Goal: Transaction & Acquisition: Obtain resource

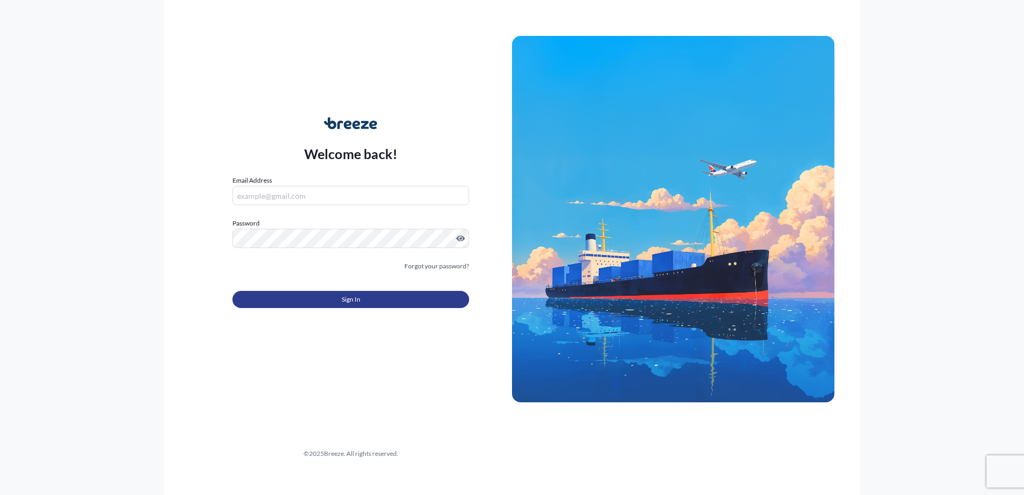
type input "[PERSON_NAME][EMAIL_ADDRESS][DOMAIN_NAME]"
click at [299, 305] on button "Sign In" at bounding box center [350, 299] width 237 height 17
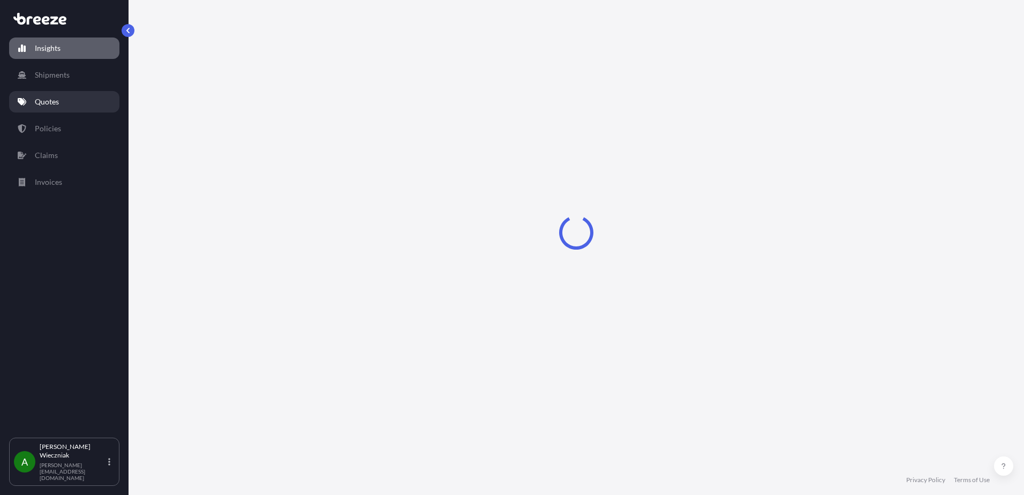
select select "2025"
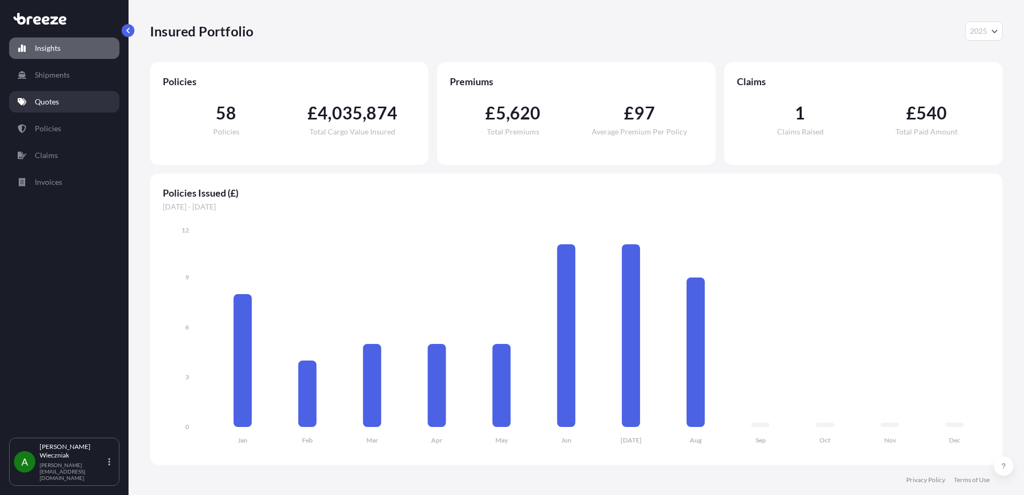
click at [54, 103] on p "Quotes" at bounding box center [47, 101] width 24 height 11
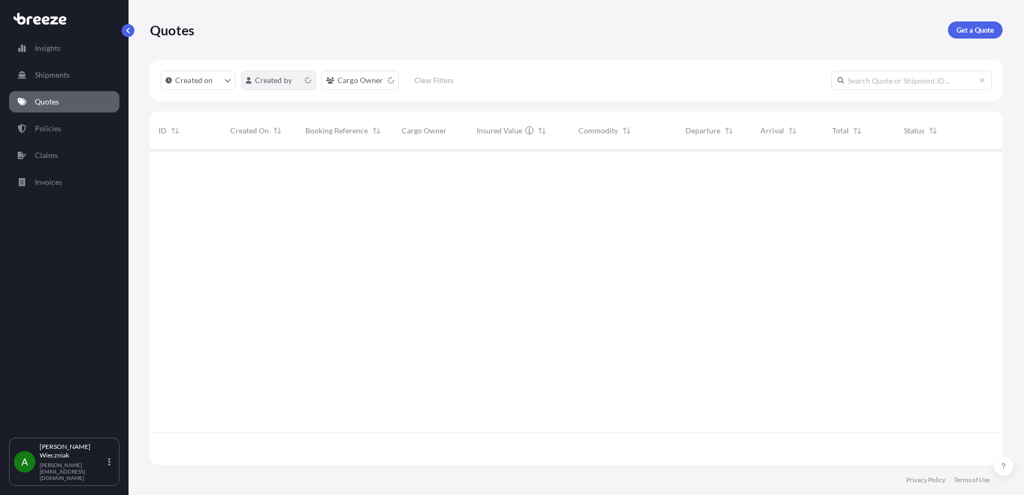
scroll to position [313, 845]
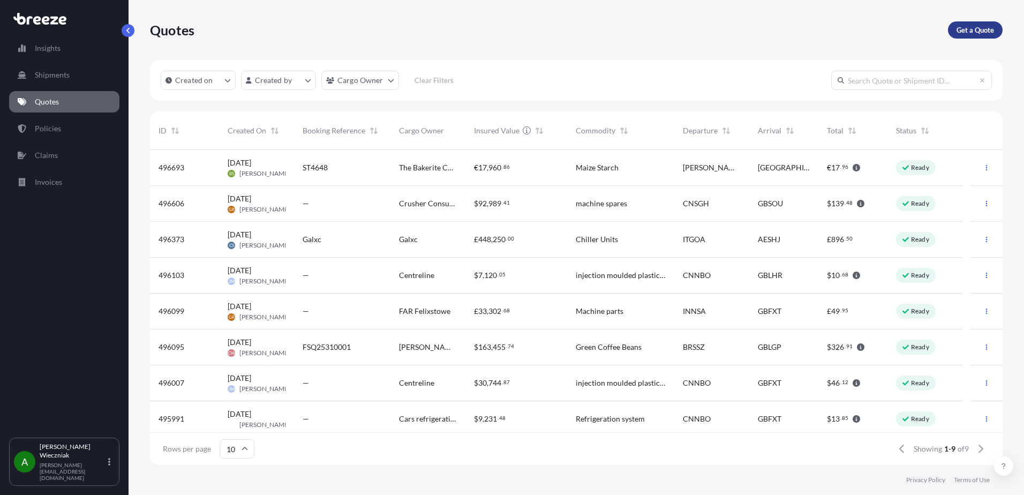
click at [979, 31] on p "Get a Quote" at bounding box center [975, 30] width 37 height 11
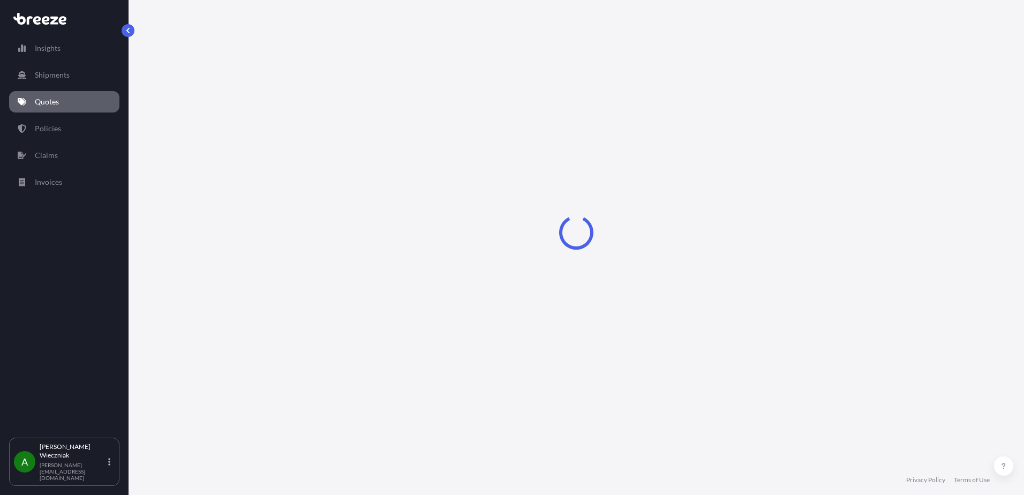
select select "Sea"
select select "1"
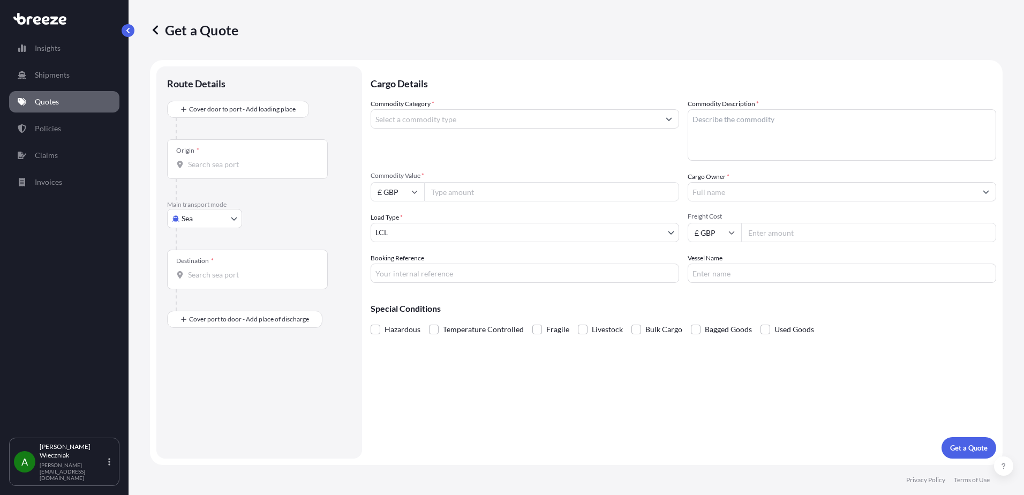
click at [438, 110] on input "Commodity Category *" at bounding box center [515, 118] width 288 height 19
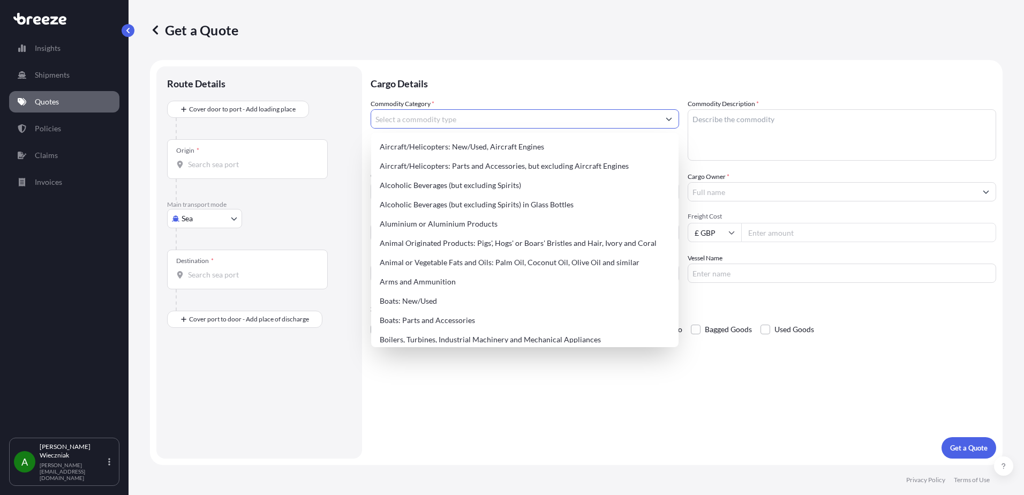
click at [578, 84] on p "Cargo Details" at bounding box center [684, 82] width 626 height 32
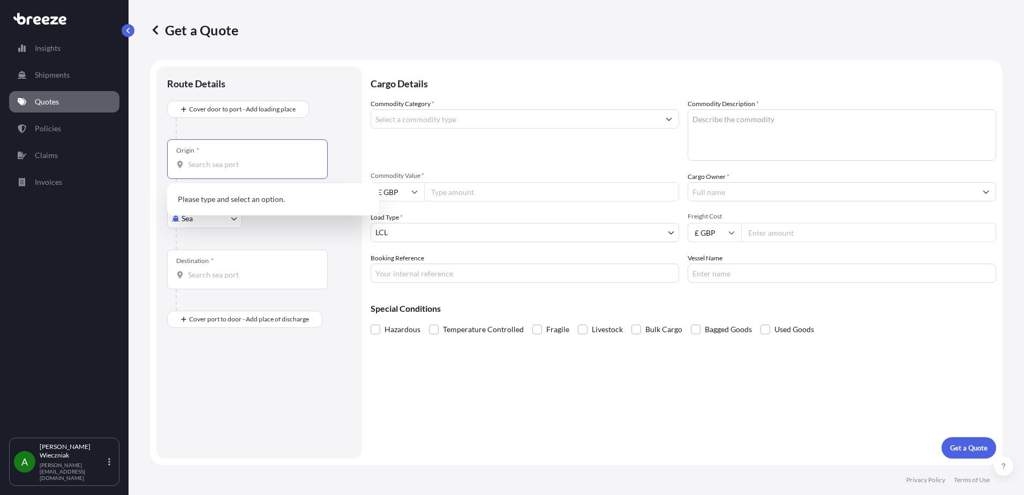
click at [228, 167] on input "Origin *" at bounding box center [251, 164] width 126 height 11
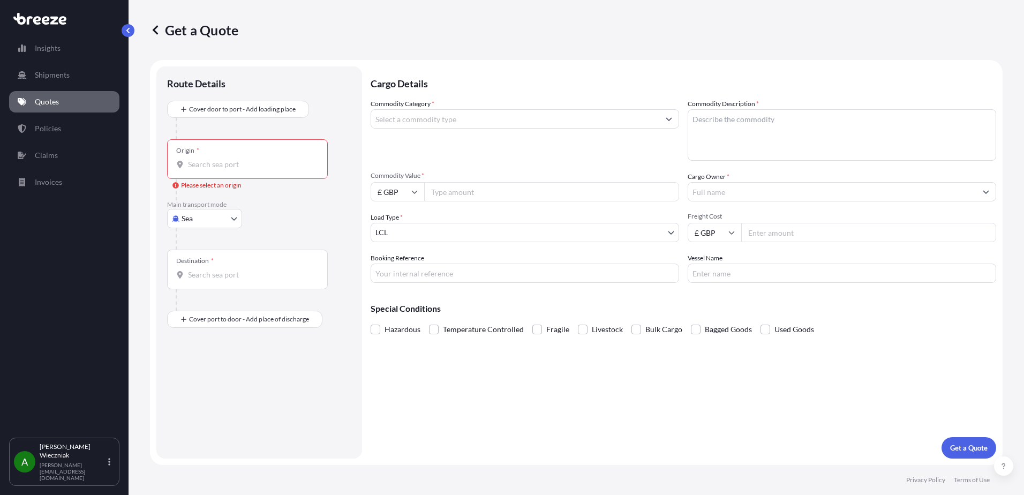
click at [207, 162] on input "Origin * Please select an origin" at bounding box center [251, 164] width 126 height 11
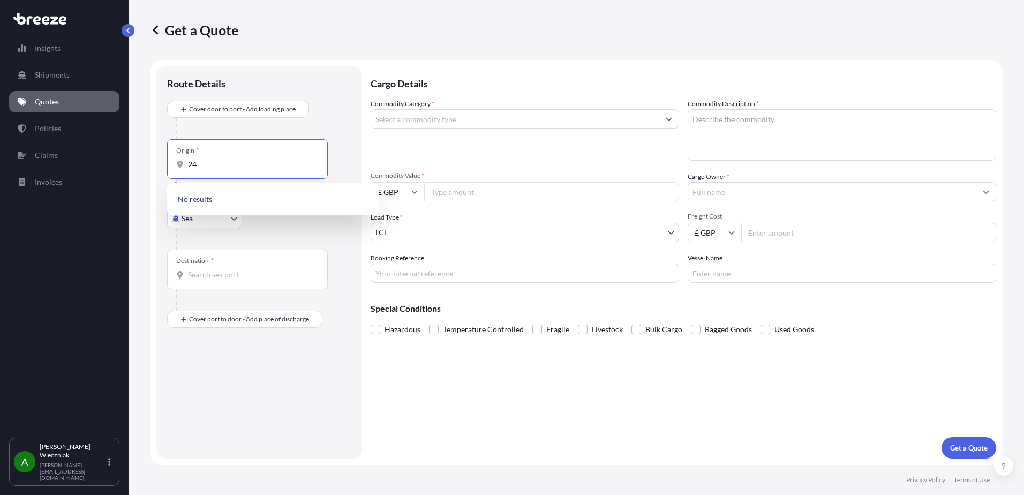
type input "2"
type input "[GEOGRAPHIC_DATA]"
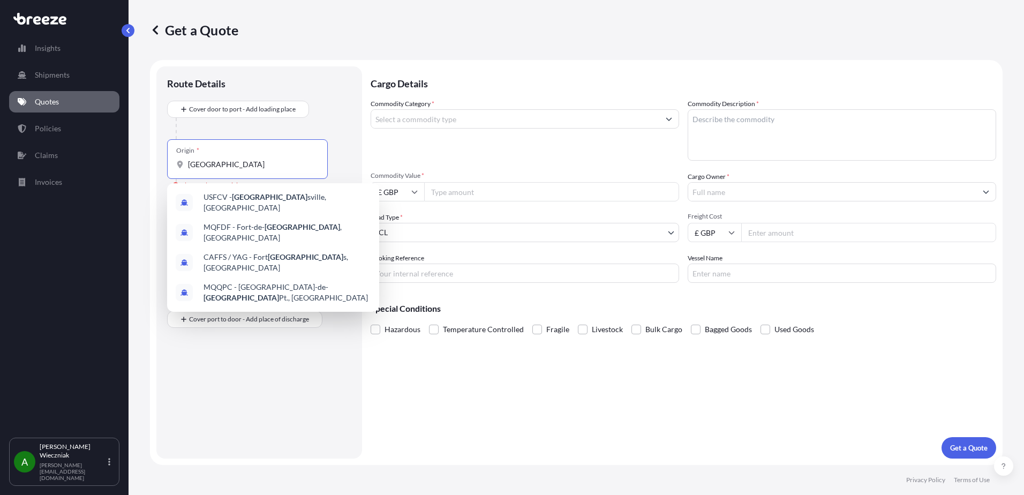
drag, startPoint x: 222, startPoint y: 168, endPoint x: 146, endPoint y: 174, distance: 76.3
click at [146, 174] on div "Get a Quote Route Details Cover door to port - Add loading place Place of loadi…" at bounding box center [577, 232] width 896 height 465
click at [224, 364] on div "Route Details Cover door to port - Add loading place Place of loading Road Road…" at bounding box center [259, 262] width 184 height 371
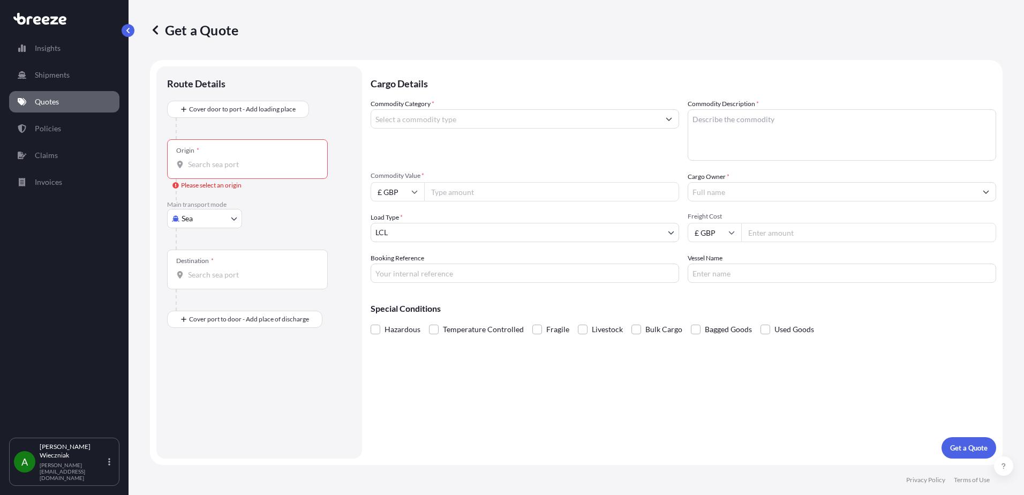
click at [201, 217] on body "4 options available. 0 options available. Insights Shipments Quotes Policies Cl…" at bounding box center [512, 247] width 1024 height 495
click at [211, 287] on div "Road" at bounding box center [204, 284] width 66 height 19
select select "Road"
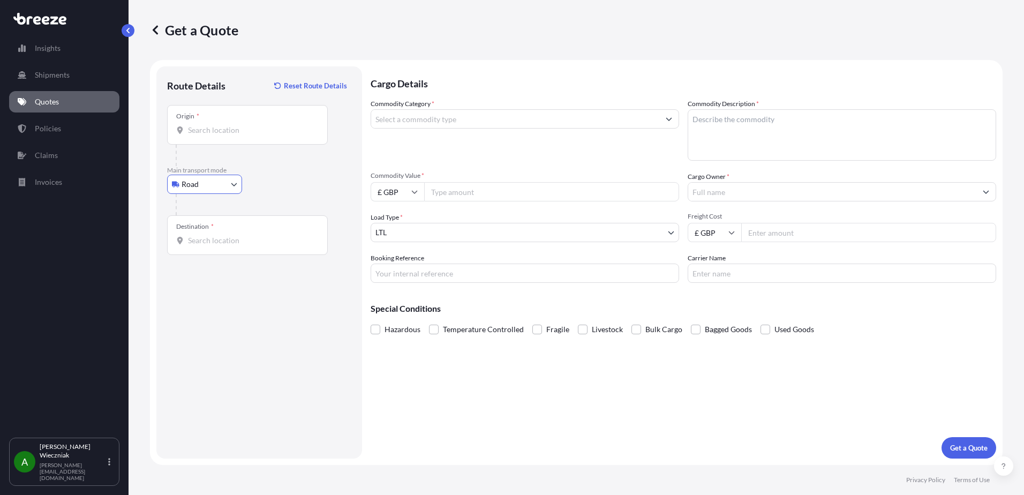
click at [213, 137] on div "Origin *" at bounding box center [247, 125] width 161 height 40
click at [213, 136] on input "Origin *" at bounding box center [251, 130] width 126 height 11
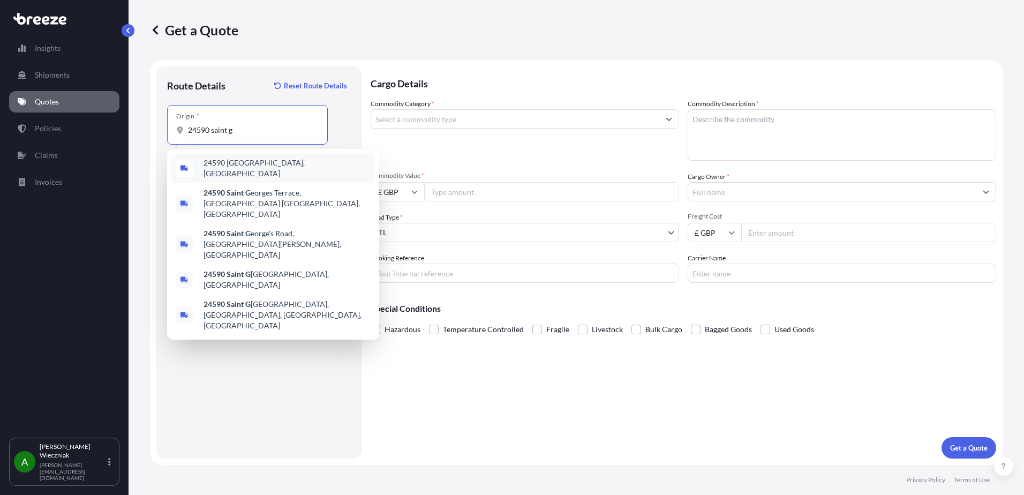
click at [228, 159] on div "24590 [GEOGRAPHIC_DATA], [GEOGRAPHIC_DATA]" at bounding box center [273, 168] width 204 height 30
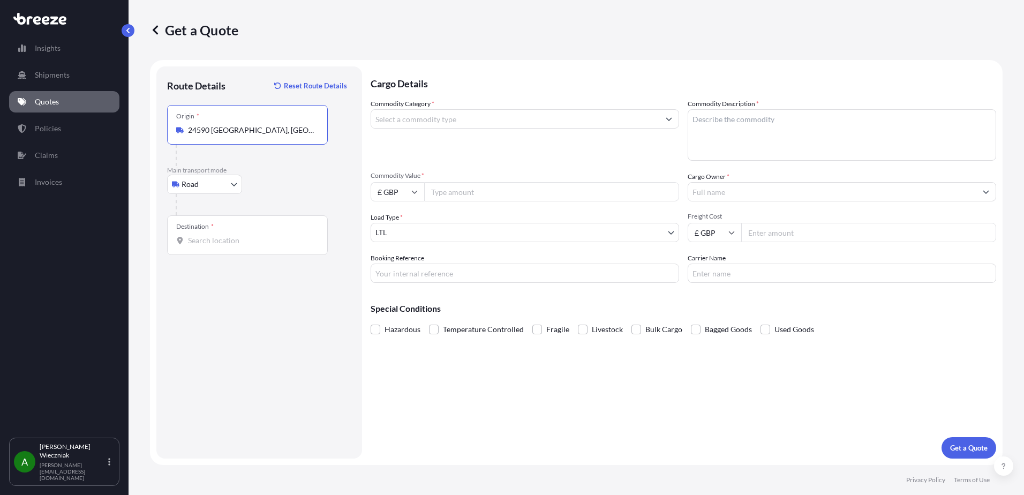
type input "24590 [GEOGRAPHIC_DATA], [GEOGRAPHIC_DATA]"
click at [202, 243] on input "Destination *" at bounding box center [251, 240] width 126 height 11
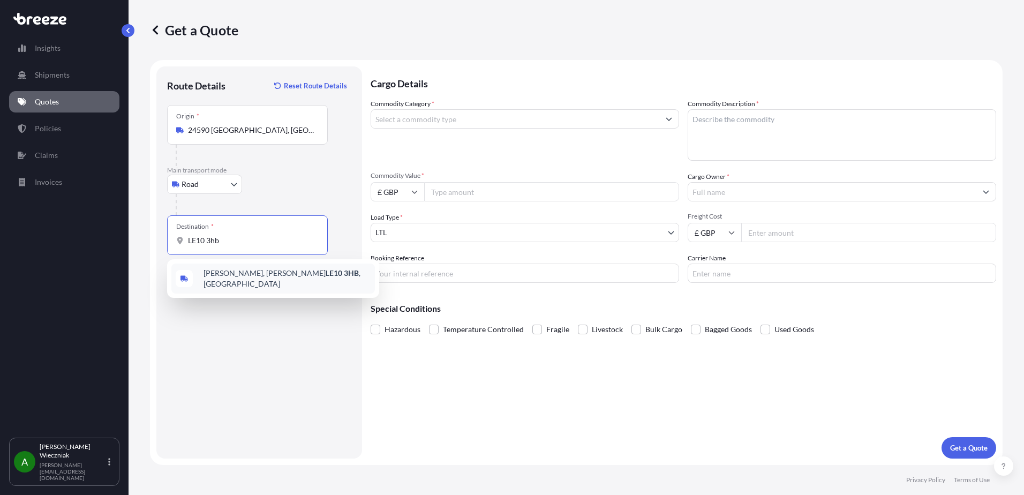
click at [221, 275] on span "[PERSON_NAME], [PERSON_NAME] LE10 3HB , [GEOGRAPHIC_DATA]" at bounding box center [287, 278] width 167 height 21
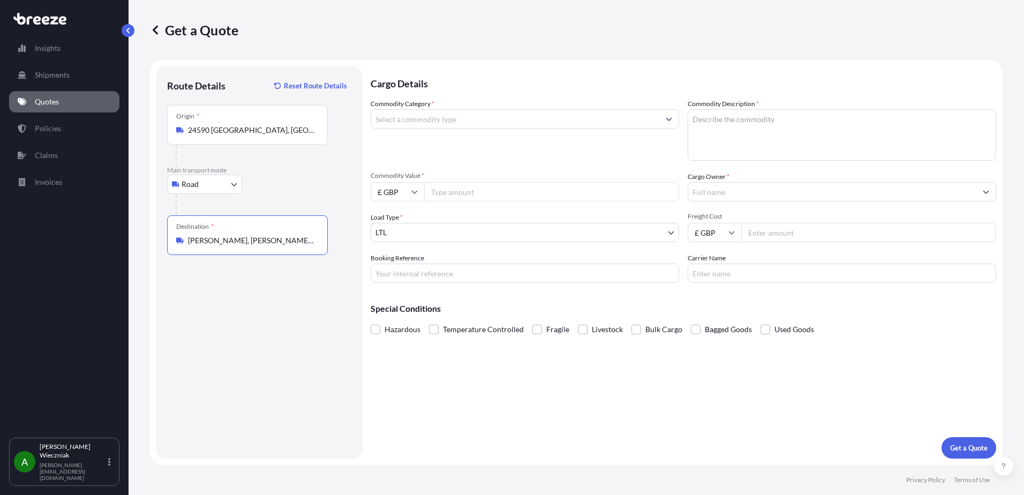
type input "[PERSON_NAME], [PERSON_NAME] LE10 3HB, [GEOGRAPHIC_DATA]"
click at [401, 118] on input "Commodity Category *" at bounding box center [515, 118] width 288 height 19
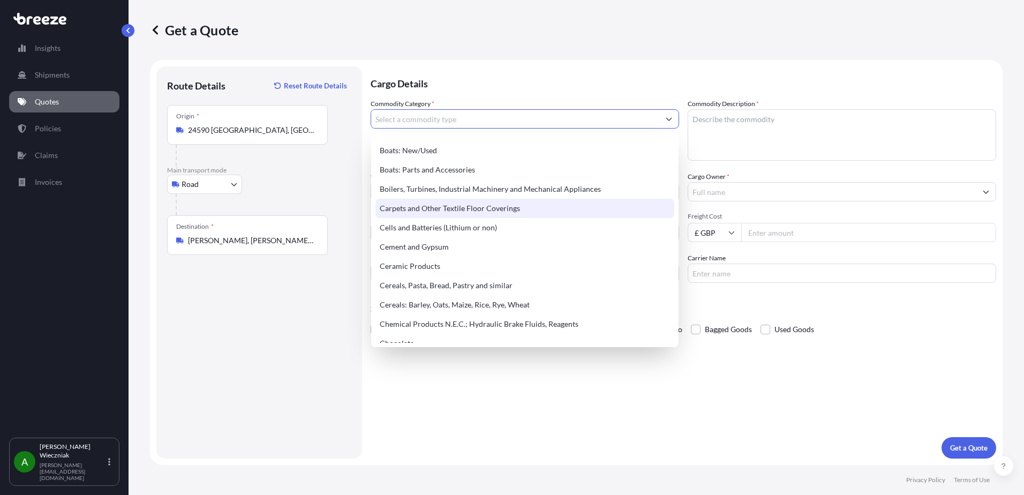
scroll to position [161, 0]
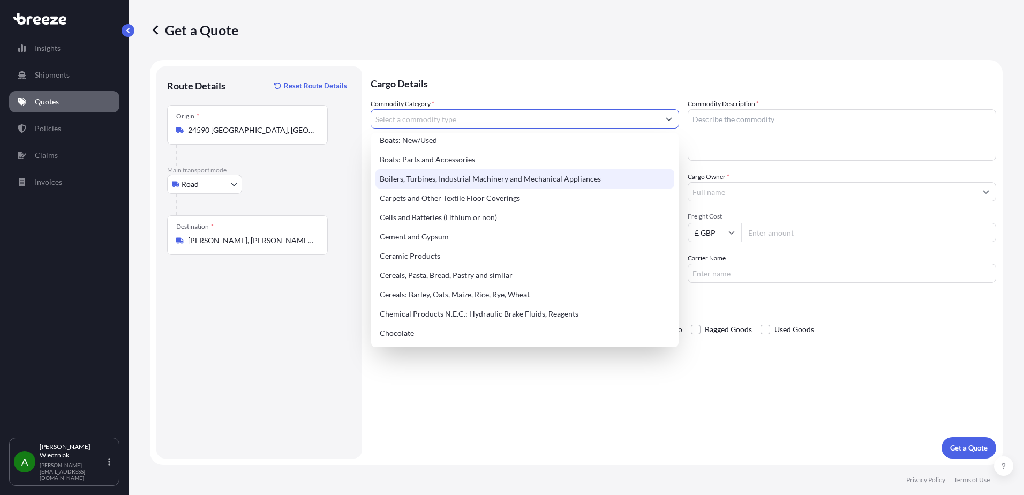
click at [468, 179] on div "Boilers, Turbines, Industrial Machinery and Mechanical Appliances" at bounding box center [525, 178] width 299 height 19
type input "Boilers, Turbines, Industrial Machinery and Mechanical Appliances"
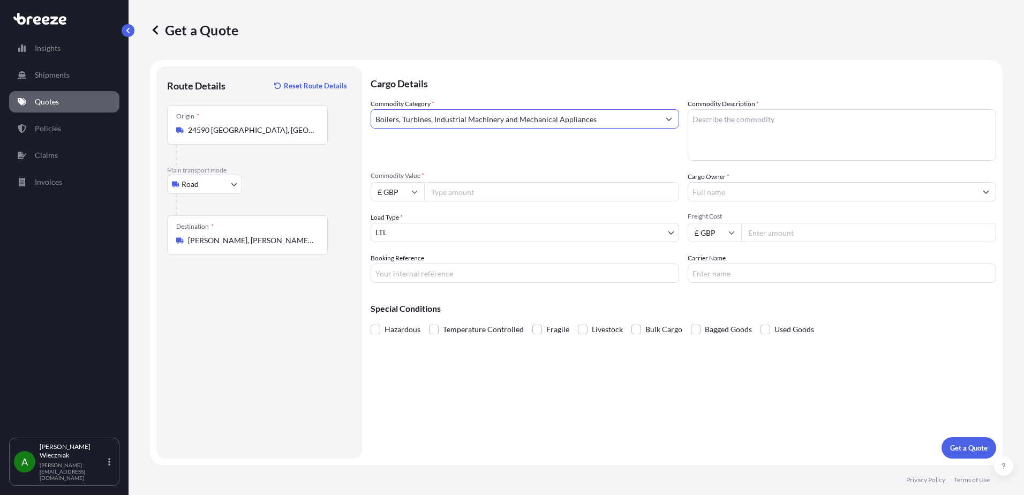
click at [737, 136] on textarea "Commodity Description *" at bounding box center [842, 134] width 309 height 51
click at [744, 126] on textarea "Commodity Description *" at bounding box center [842, 134] width 309 height 51
type textarea "m"
type textarea "tank/pump for the ice cream machinery"
click at [452, 189] on input "Commodity Value *" at bounding box center [551, 191] width 255 height 19
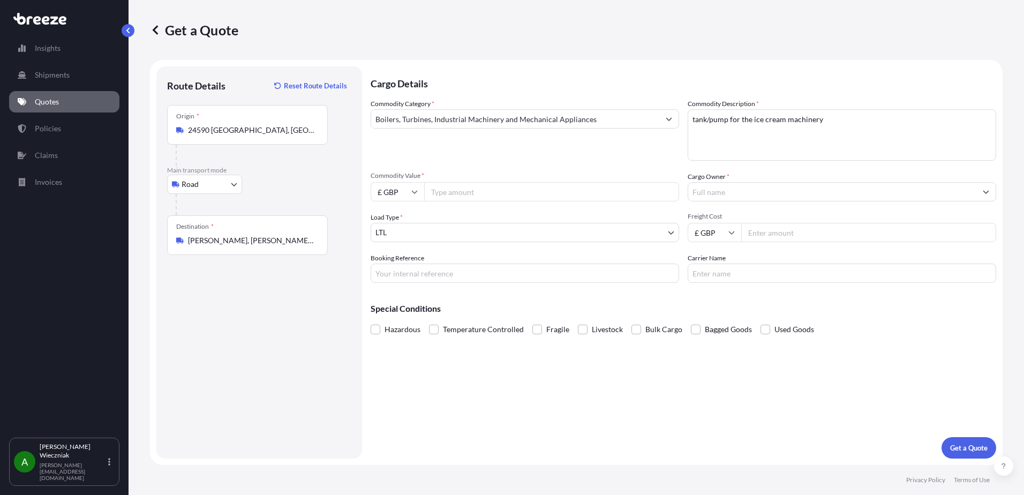
click at [398, 193] on input "£ GBP" at bounding box center [398, 191] width 54 height 19
click at [394, 221] on div "€ EUR" at bounding box center [397, 221] width 45 height 20
type input "€ EUR"
click at [466, 188] on input "Commodity Value *" at bounding box center [551, 191] width 255 height 19
type input "2000"
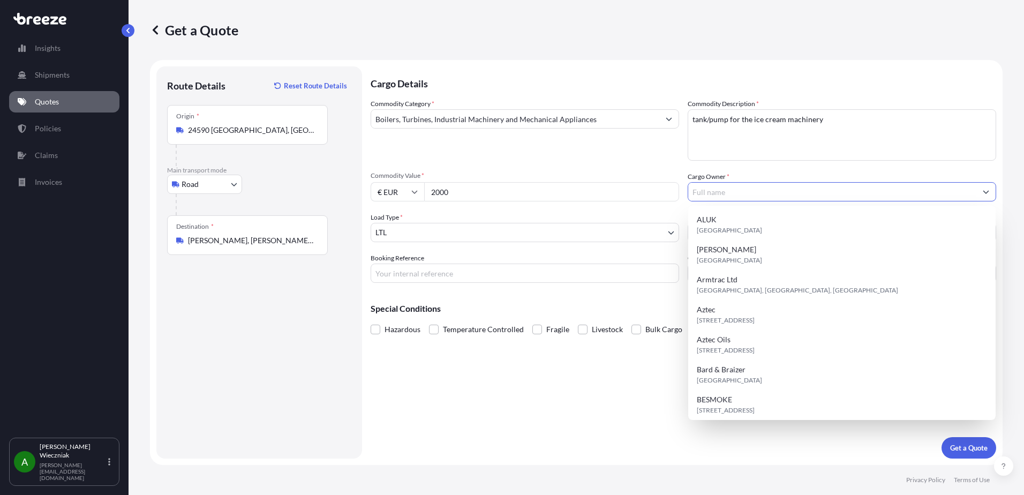
click at [732, 198] on input "Cargo Owner *" at bounding box center [832, 191] width 288 height 19
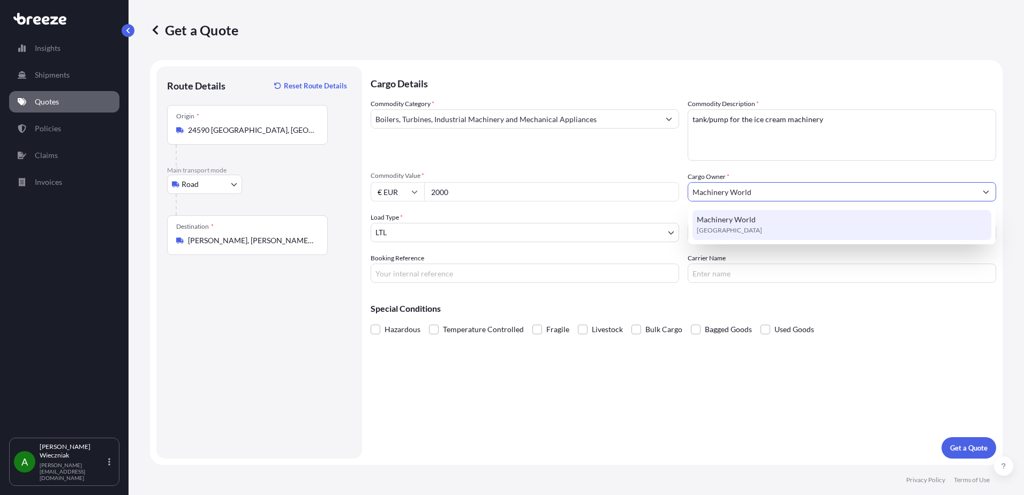
click at [746, 224] on span "Machinery World" at bounding box center [726, 219] width 59 height 11
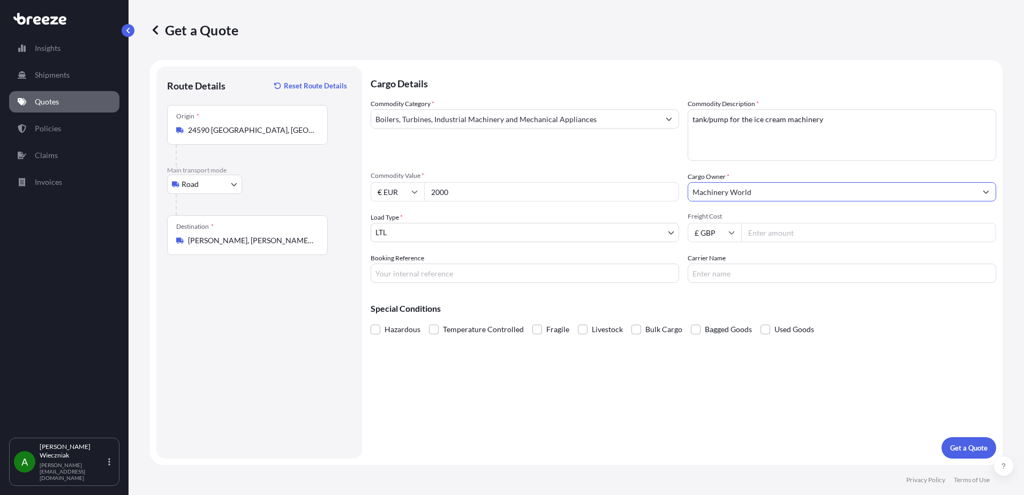
type input "Machinery World"
click at [443, 230] on body "4 options available. 1 option available. 0 options available. 1 option availabl…" at bounding box center [512, 247] width 1024 height 495
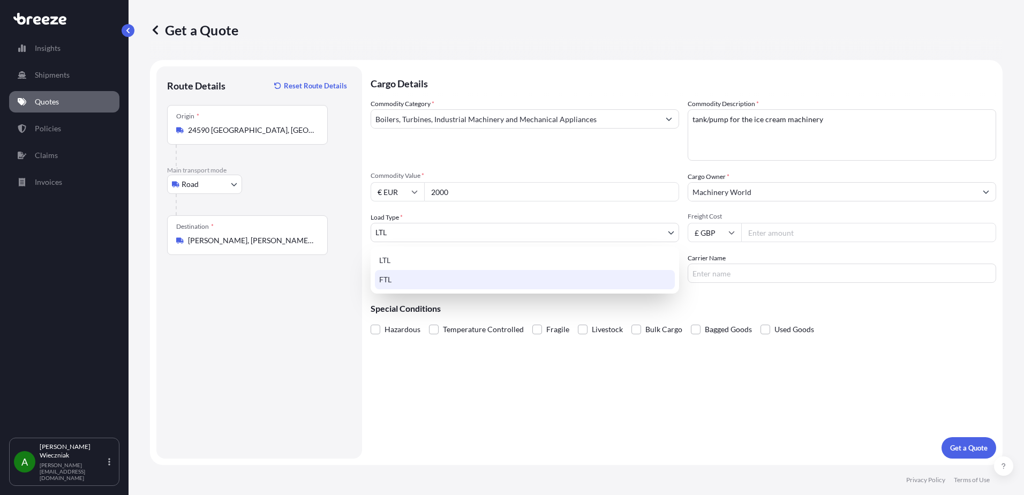
click at [389, 274] on div "FTL" at bounding box center [525, 279] width 300 height 19
select select "2"
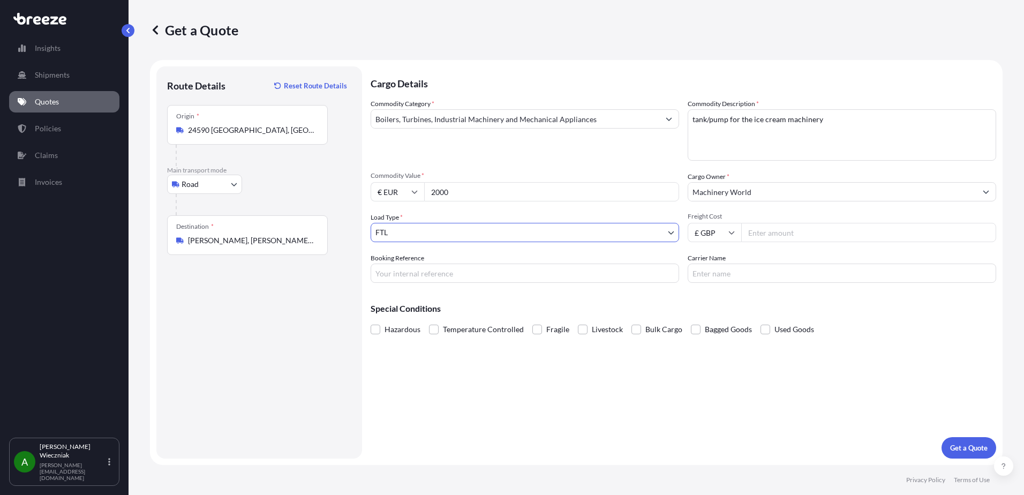
click at [770, 235] on input "Freight Cost" at bounding box center [868, 232] width 255 height 19
click at [772, 234] on input "Freight Cost" at bounding box center [868, 232] width 255 height 19
type input "1350"
click at [437, 271] on input "Booking Reference" at bounding box center [525, 273] width 309 height 19
click at [386, 270] on input "Booking Reference" at bounding box center [525, 273] width 309 height 19
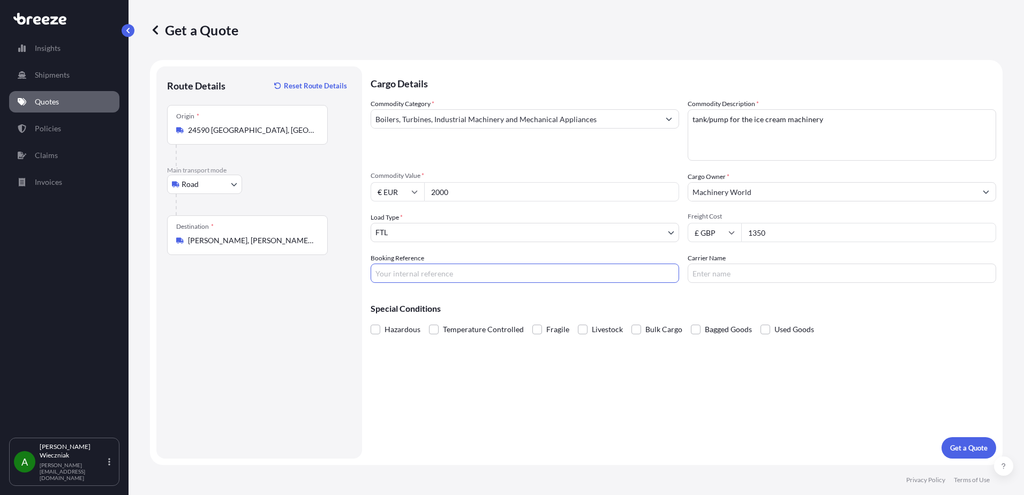
paste input "2NIR5080065"
type input "2NIR5080065"
click at [755, 268] on input "Carrier Name" at bounding box center [842, 273] width 309 height 19
type input "Dos Transport"
click at [967, 451] on p "Get a Quote" at bounding box center [968, 447] width 37 height 11
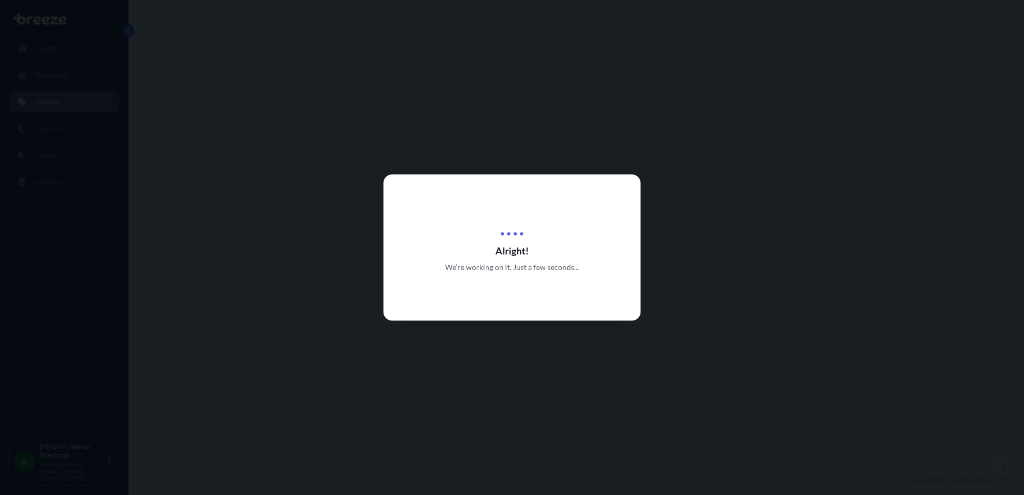
select select "Road"
select select "2"
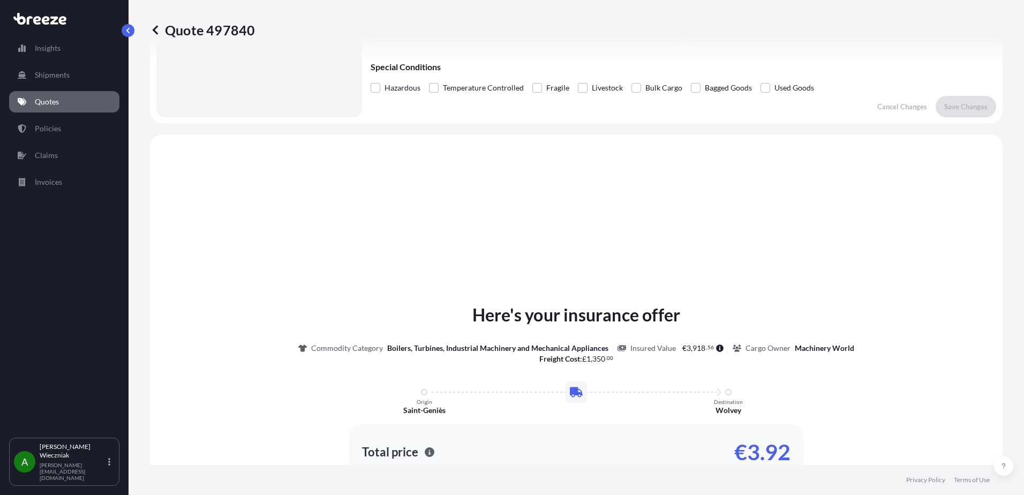
scroll to position [322, 0]
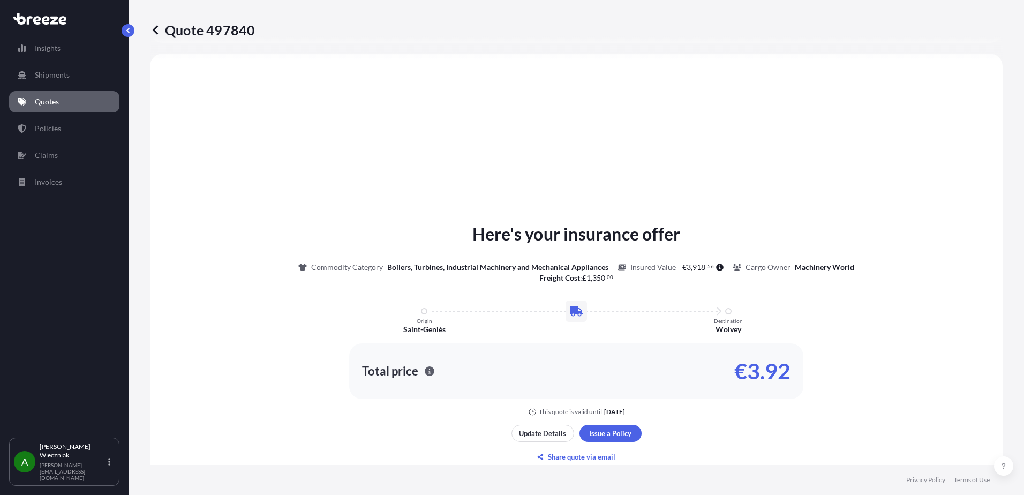
click at [564, 239] on p "Here's your insurance offer" at bounding box center [576, 234] width 208 height 26
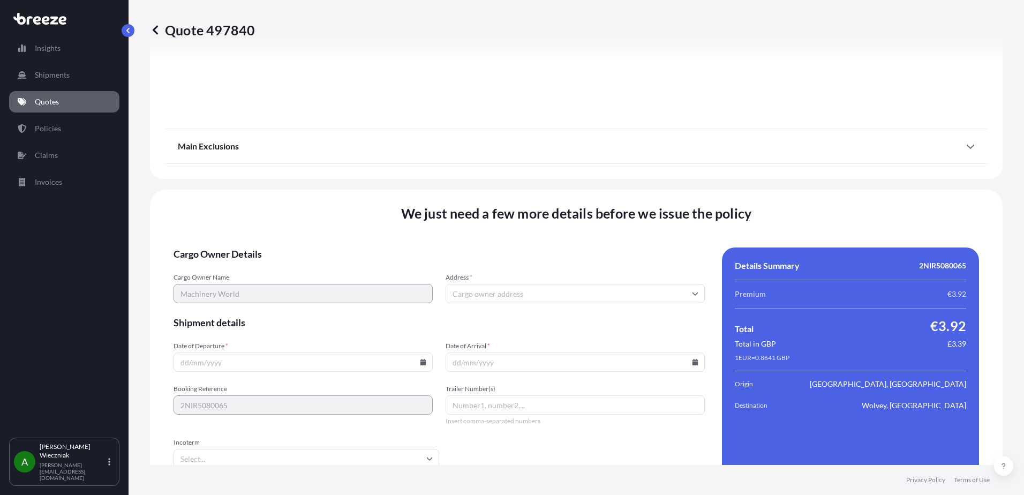
scroll to position [1205, 0]
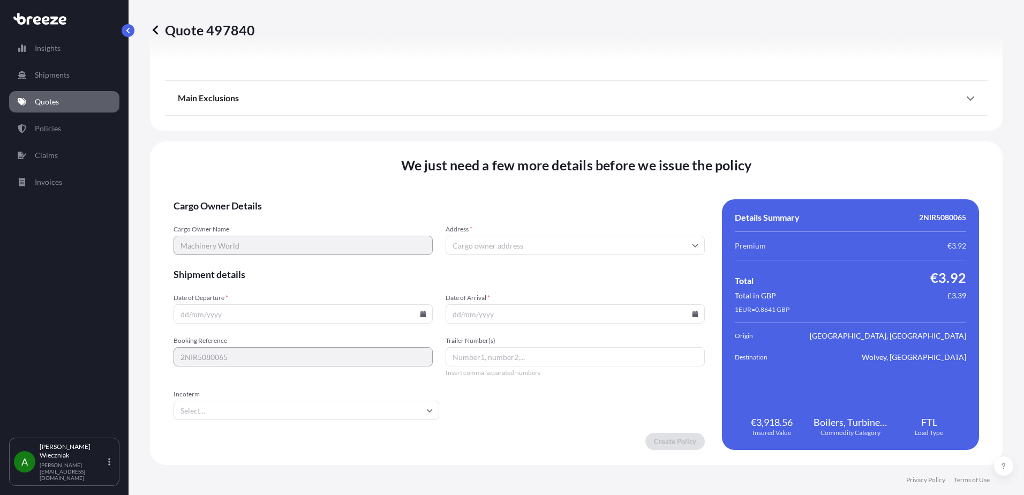
click at [235, 320] on input "Date of Departure *" at bounding box center [303, 313] width 259 height 19
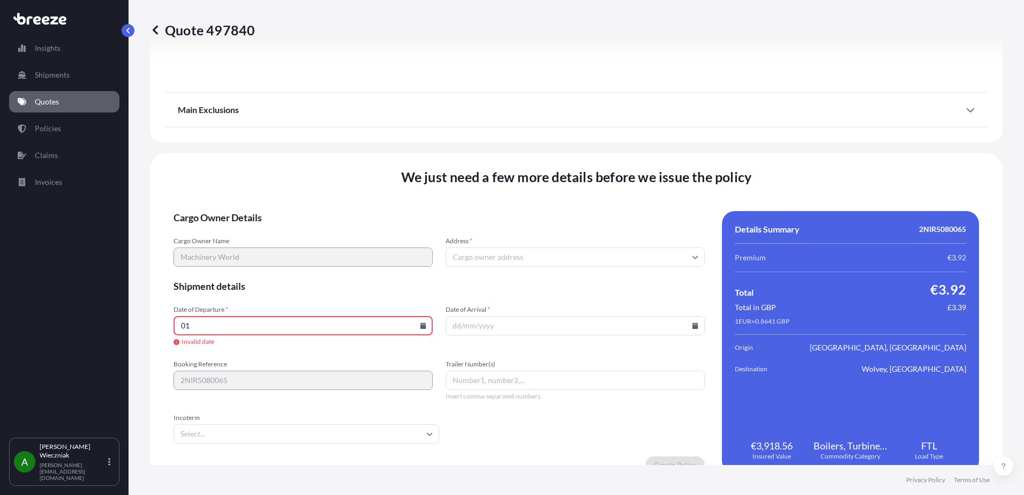
type input "0"
click at [421, 332] on input "0" at bounding box center [303, 325] width 259 height 19
click at [417, 326] on input "0" at bounding box center [303, 325] width 259 height 19
click at [421, 324] on icon at bounding box center [424, 325] width 6 height 6
click at [376, 147] on icon at bounding box center [375, 145] width 4 height 6
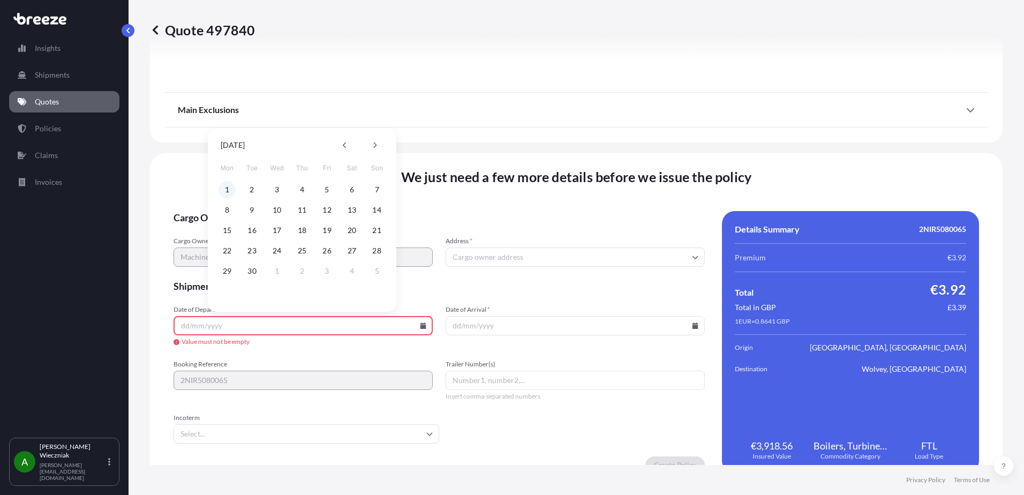
click at [229, 188] on button "1" at bounding box center [227, 189] width 17 height 17
type input "[DATE]"
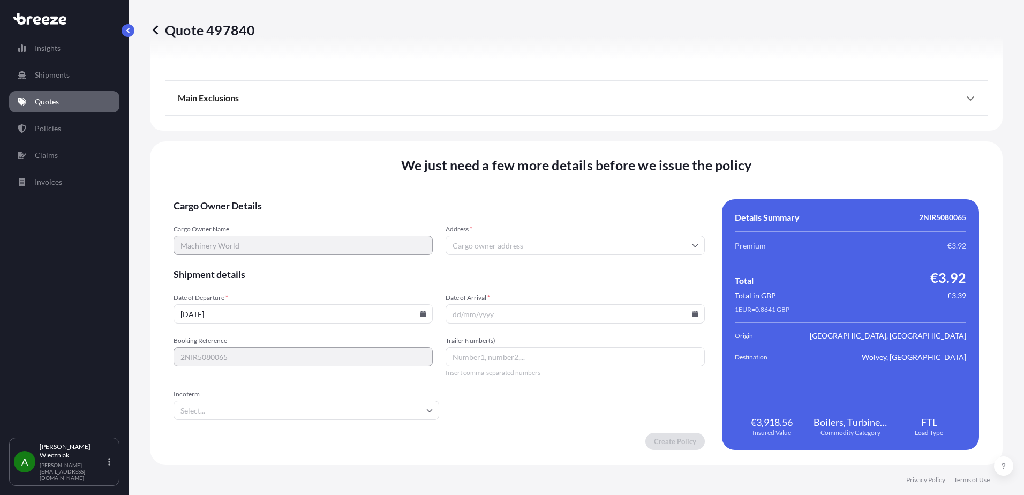
click at [470, 241] on input "Address *" at bounding box center [575, 245] width 259 height 19
click at [483, 245] on input "Address *" at bounding box center [575, 245] width 259 height 19
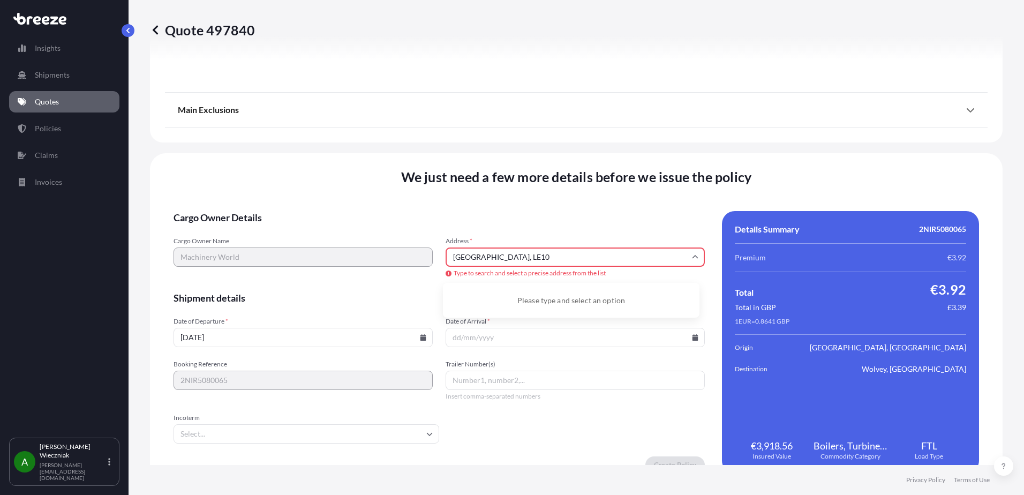
click at [552, 256] on input "[GEOGRAPHIC_DATA], LE10" at bounding box center [575, 256] width 259 height 19
click at [570, 256] on input "[GEOGRAPHIC_DATA], LE10" at bounding box center [575, 256] width 259 height 19
click at [565, 319] on span "Date of Arrival *" at bounding box center [575, 321] width 259 height 9
click at [565, 328] on input "Date of Arrival *" at bounding box center [575, 337] width 259 height 19
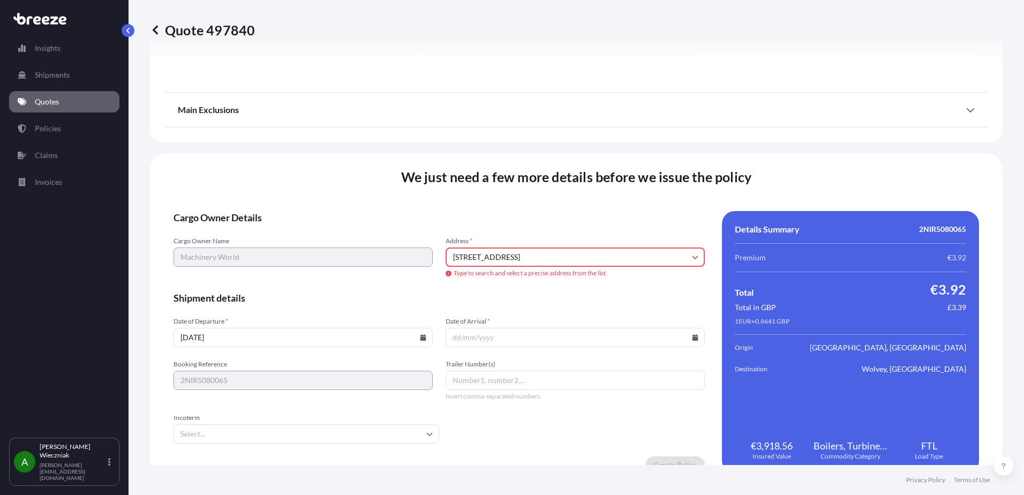
click at [478, 354] on form "Cargo Owner Details Cargo Owner Name Machinery World Address * [GEOGRAPHIC_DATA…" at bounding box center [439, 342] width 531 height 262
click at [477, 348] on form "Cargo Owner Details Cargo Owner Name Machinery World Address * [GEOGRAPHIC_DATA…" at bounding box center [439, 342] width 531 height 262
click at [465, 259] on input "[STREET_ADDRESS]" at bounding box center [575, 256] width 259 height 19
drag, startPoint x: 628, startPoint y: 256, endPoint x: 517, endPoint y: 258, distance: 110.4
click at [517, 258] on input "[STREET_ADDRESS]" at bounding box center [575, 256] width 259 height 19
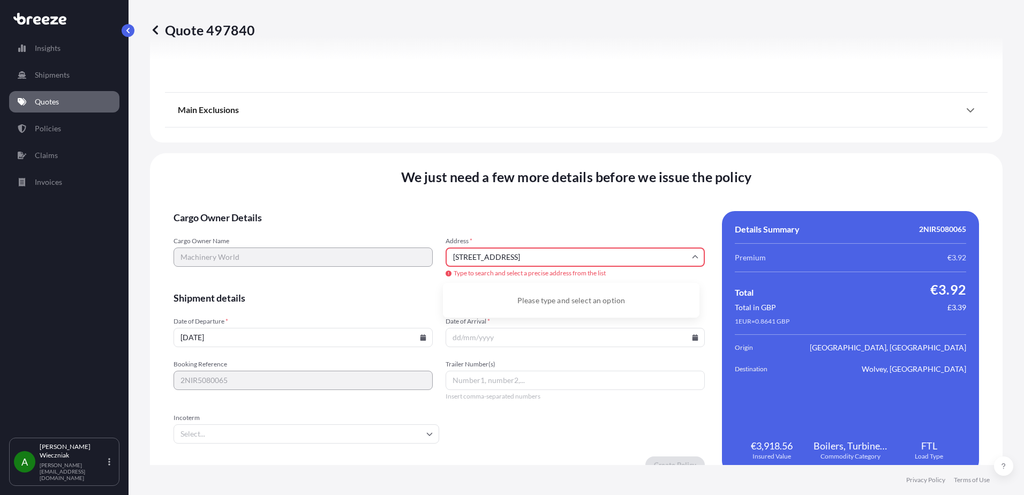
click at [563, 259] on input "[STREET_ADDRESS]" at bounding box center [575, 256] width 259 height 19
drag, startPoint x: 553, startPoint y: 257, endPoint x: 322, endPoint y: 274, distance: 231.5
click at [323, 274] on div "Cargo Owner Name Machinery World Address * [GEOGRAPHIC_DATA] Type to search and…" at bounding box center [439, 258] width 531 height 42
click at [487, 254] on input "LE10 3HB" at bounding box center [575, 256] width 259 height 19
click at [505, 298] on li "[PERSON_NAME], [PERSON_NAME] LE10 3HB, [GEOGRAPHIC_DATA]" at bounding box center [571, 301] width 248 height 28
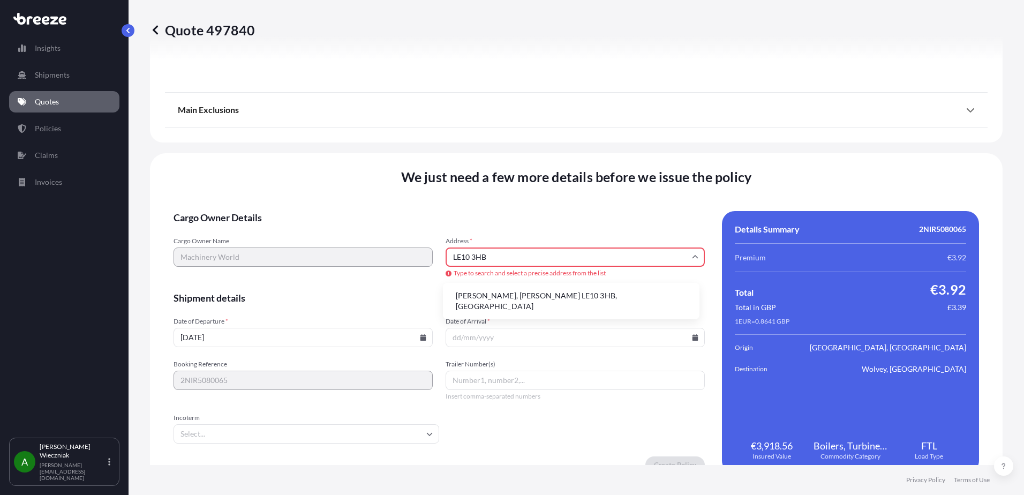
type input "[PERSON_NAME], [PERSON_NAME] LE10 3HB, [GEOGRAPHIC_DATA]"
click at [462, 339] on input "Date of Arrival *" at bounding box center [575, 337] width 259 height 19
click at [693, 339] on icon at bounding box center [696, 337] width 6 height 6
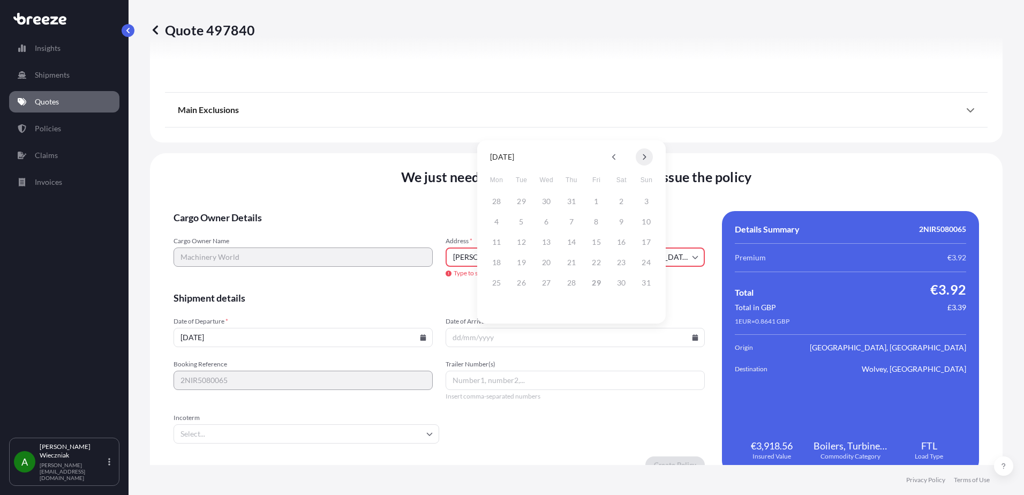
click at [649, 158] on button at bounding box center [644, 156] width 17 height 17
click at [522, 200] on button "2" at bounding box center [521, 201] width 17 height 17
type input "[DATE]"
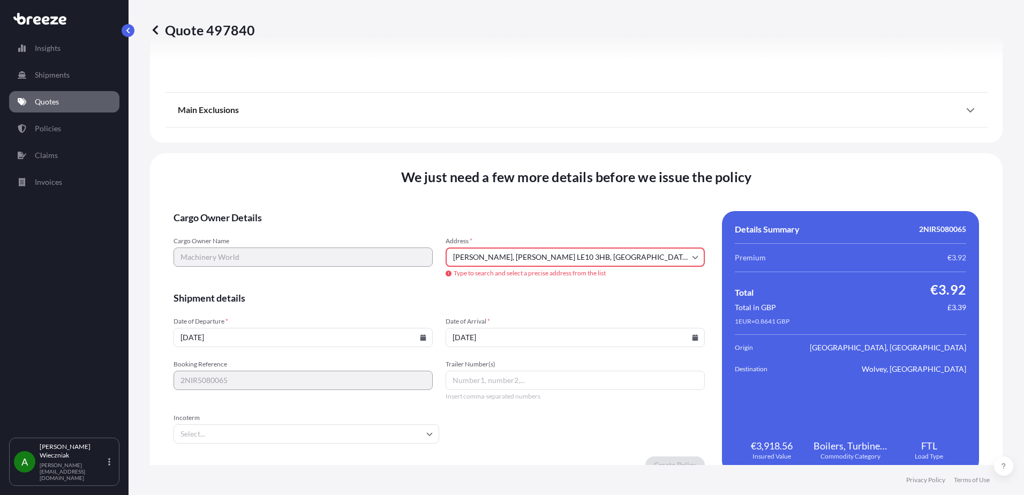
scroll to position [1229, 0]
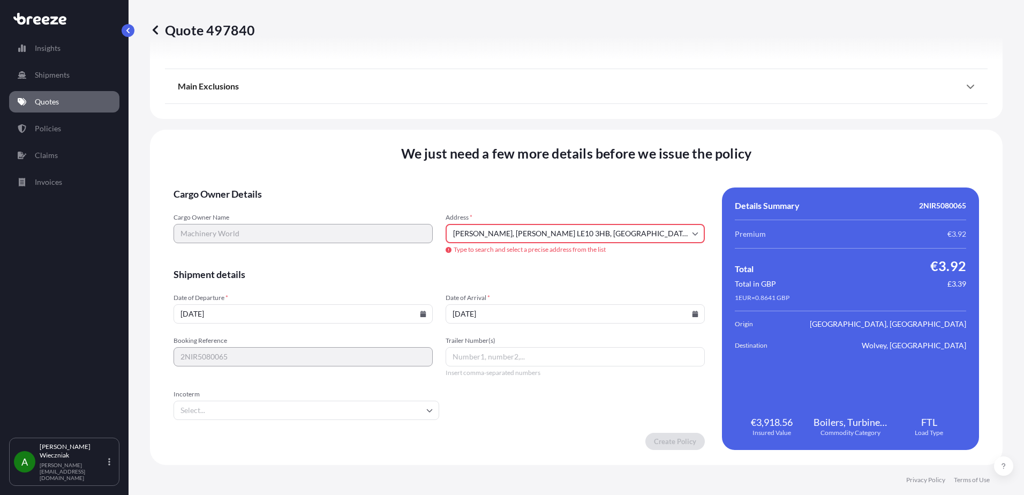
click at [482, 357] on input "Trailer Number(s)" at bounding box center [575, 356] width 259 height 19
click at [221, 413] on input "Incoterm" at bounding box center [307, 410] width 266 height 19
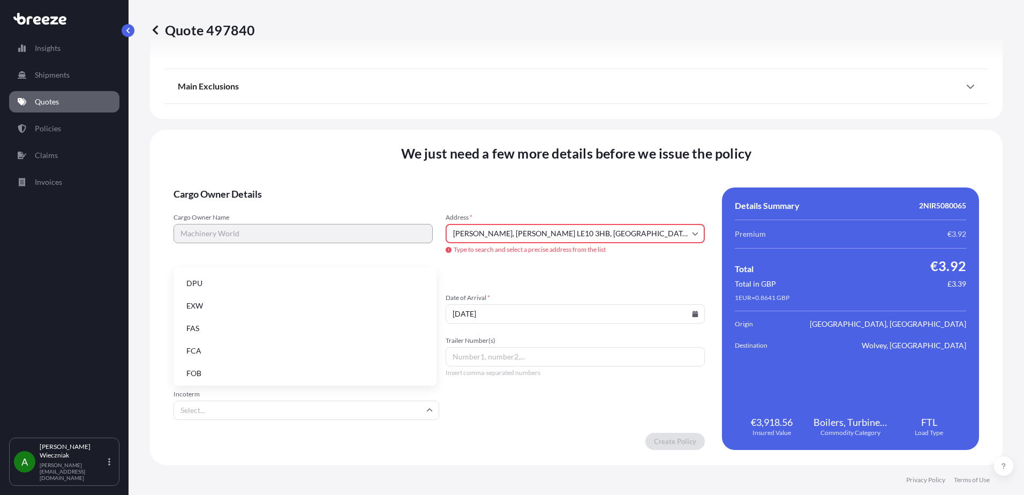
scroll to position [136, 0]
click at [220, 306] on li "EXW" at bounding box center [305, 304] width 254 height 20
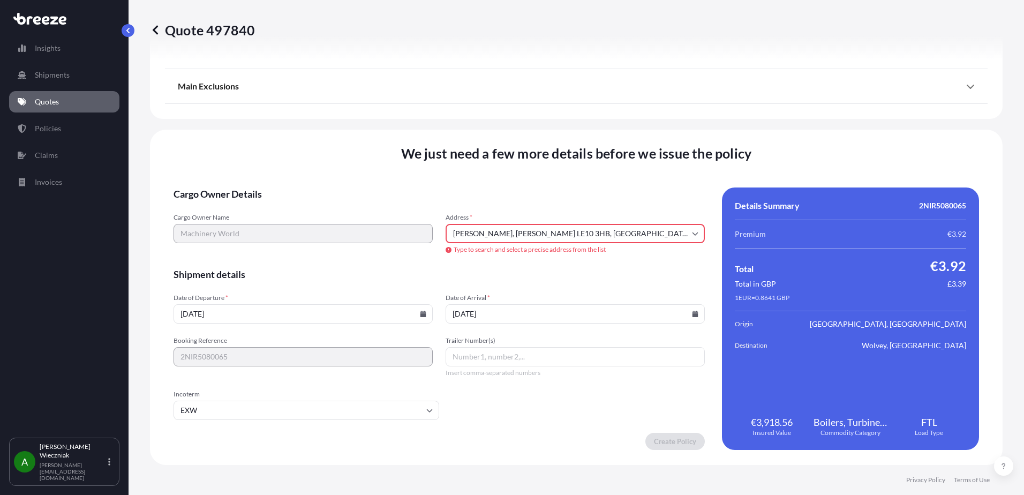
click at [349, 412] on input "EXW" at bounding box center [307, 410] width 266 height 19
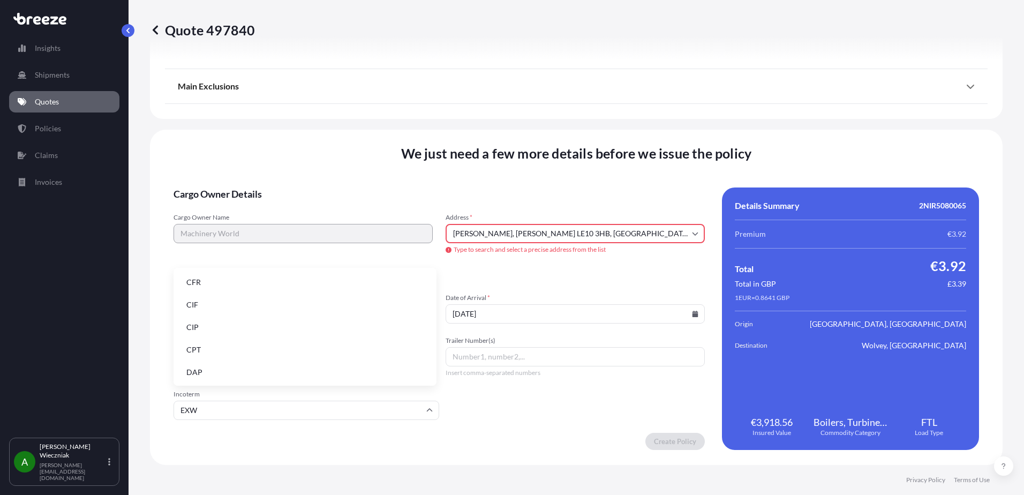
click at [522, 353] on input "Trailer Number(s)" at bounding box center [575, 356] width 259 height 19
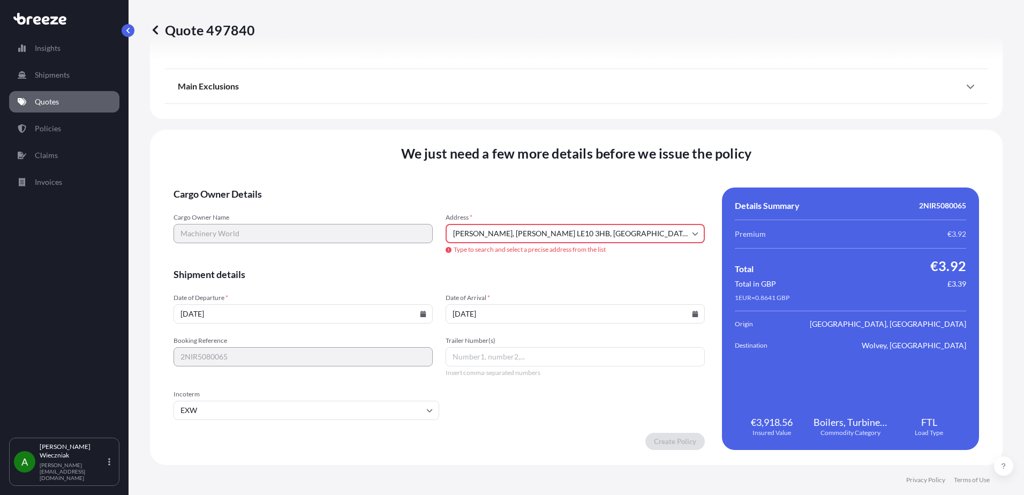
click at [569, 394] on form "Cargo Owner Details Cargo Owner Name Machinery World Address * [GEOGRAPHIC_DATA…" at bounding box center [439, 318] width 531 height 262
click at [574, 231] on input "[PERSON_NAME], [PERSON_NAME] LE10 3HB, [GEOGRAPHIC_DATA]" at bounding box center [575, 233] width 259 height 19
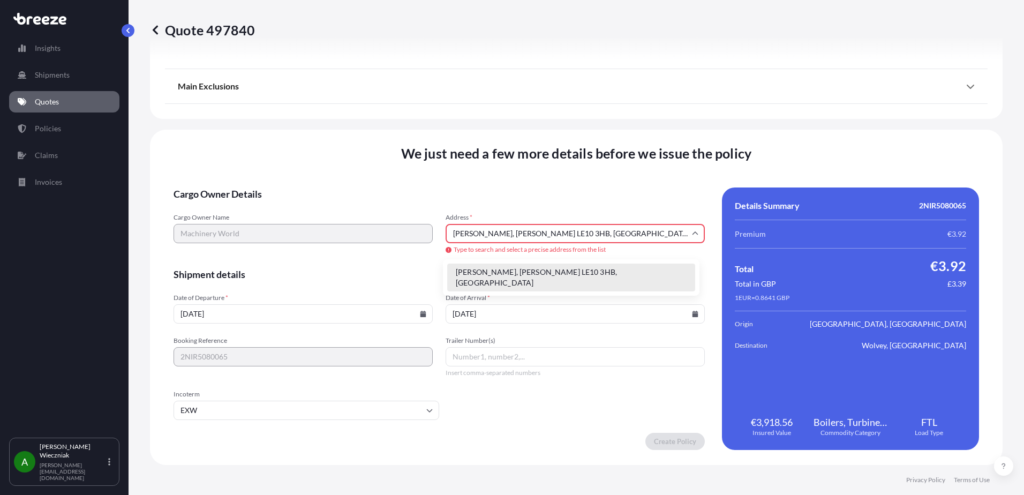
click at [512, 273] on li "[PERSON_NAME], [PERSON_NAME] LE10 3HB, [GEOGRAPHIC_DATA]" at bounding box center [571, 278] width 248 height 28
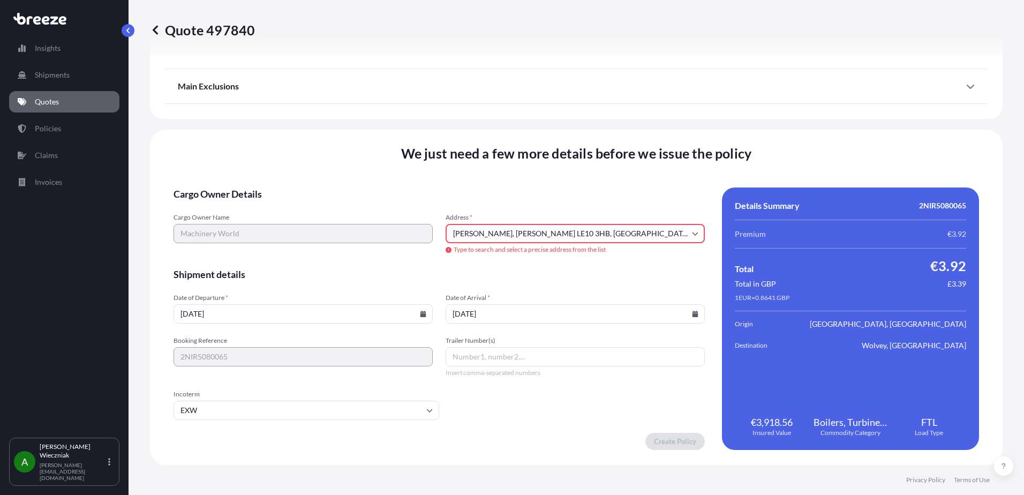
scroll to position [1205, 0]
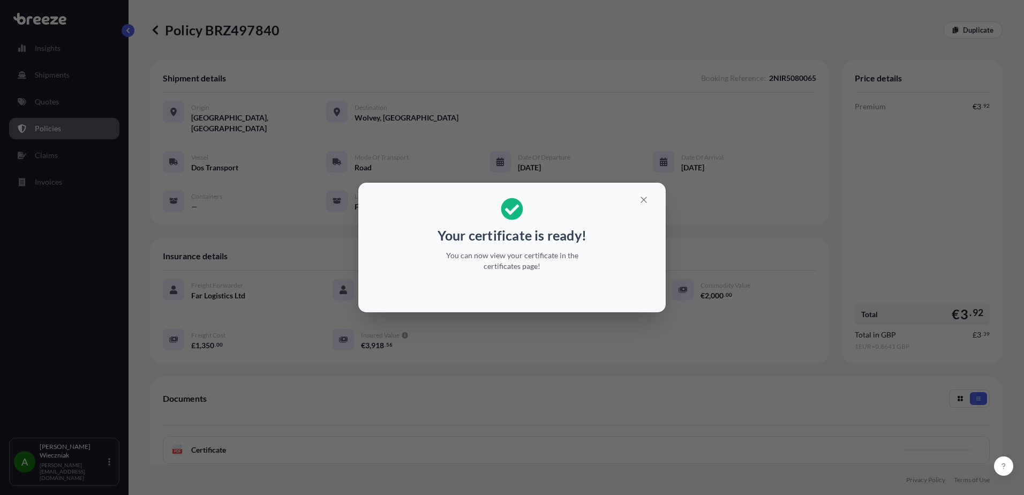
click at [503, 267] on p "You can now view your certificate in the certificates page!" at bounding box center [512, 260] width 165 height 21
click at [640, 201] on icon "button" at bounding box center [644, 200] width 10 height 10
